Goal: Find specific page/section: Find specific page/section

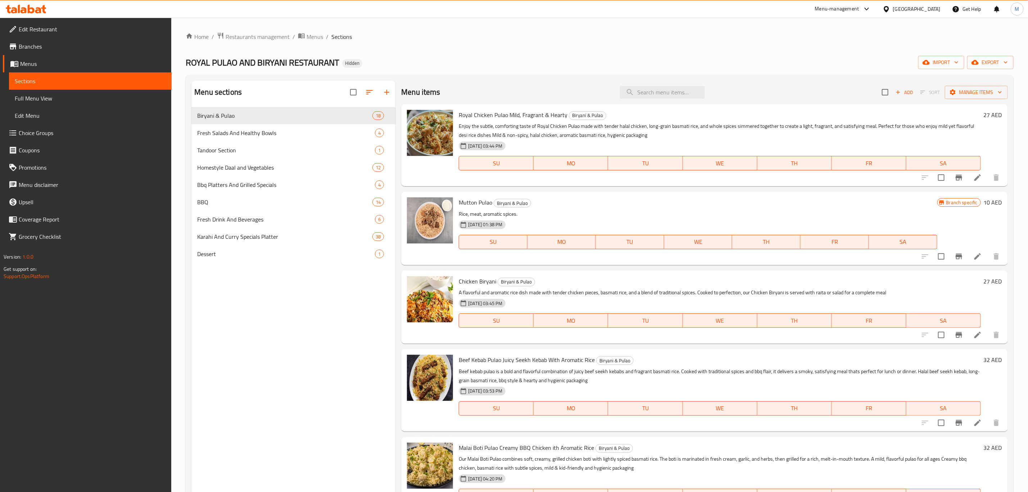
click at [915, 8] on div "[GEOGRAPHIC_DATA]" at bounding box center [917, 9] width 48 height 8
click at [860, 76] on div "[GEOGRAPHIC_DATA]" at bounding box center [887, 74] width 108 height 17
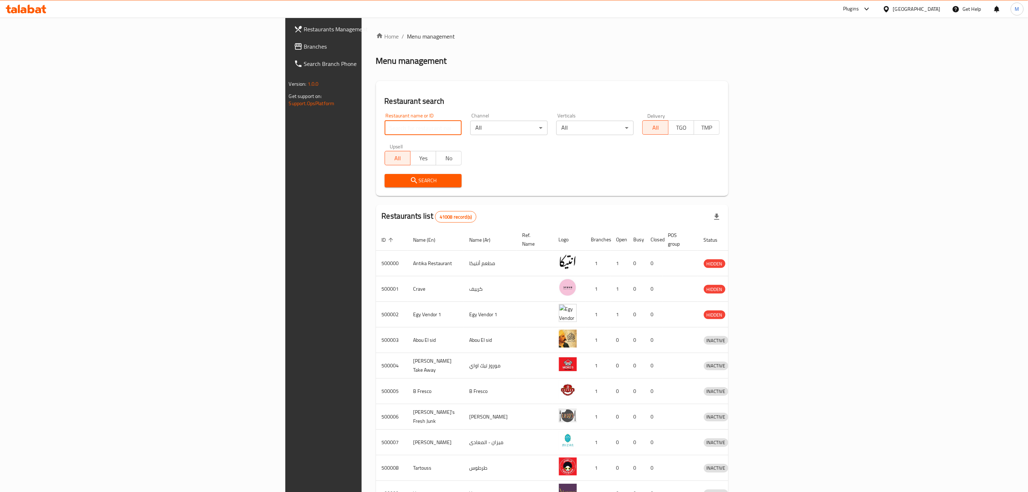
drag, startPoint x: 203, startPoint y: 123, endPoint x: 205, endPoint y: 127, distance: 3.7
click at [385, 123] on input "search" at bounding box center [423, 128] width 77 height 14
paste input "775600"
type input "775600"
click at [304, 47] on span "Branches" at bounding box center [377, 46] width 147 height 9
